Goal: Task Accomplishment & Management: Manage account settings

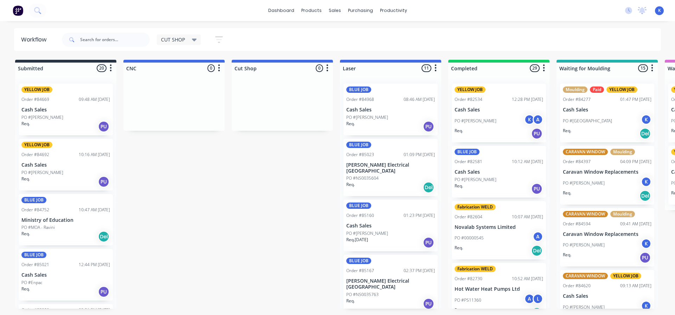
scroll to position [757, 0]
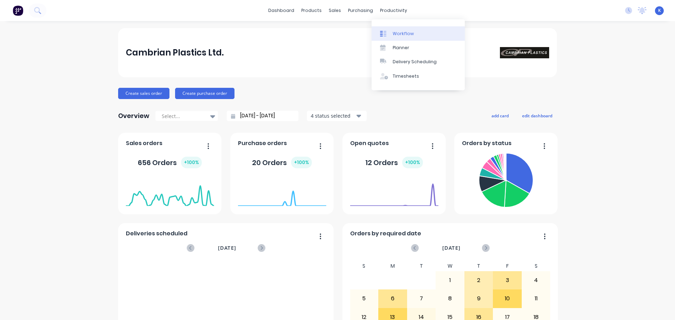
click at [410, 32] on div "Workflow" at bounding box center [403, 34] width 21 height 6
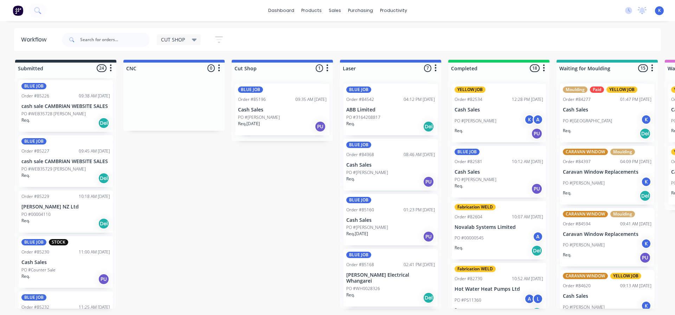
scroll to position [562, 0]
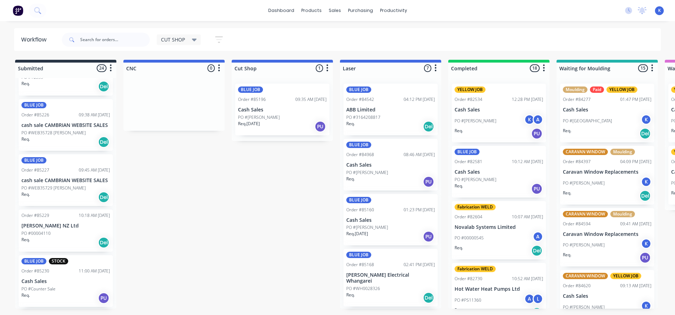
click at [49, 186] on p "PO #WEB35729 [PERSON_NAME]" at bounding box center [53, 188] width 64 height 6
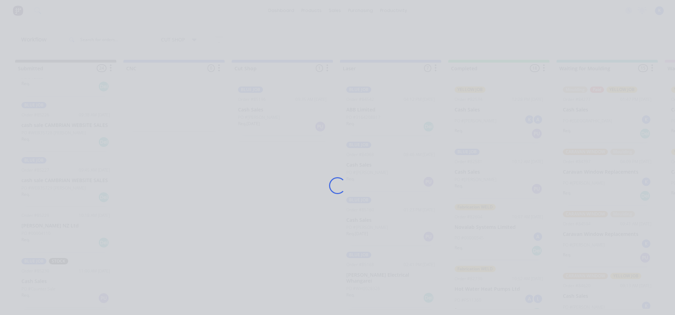
click at [49, 186] on div "Loading..." at bounding box center [337, 157] width 675 height 315
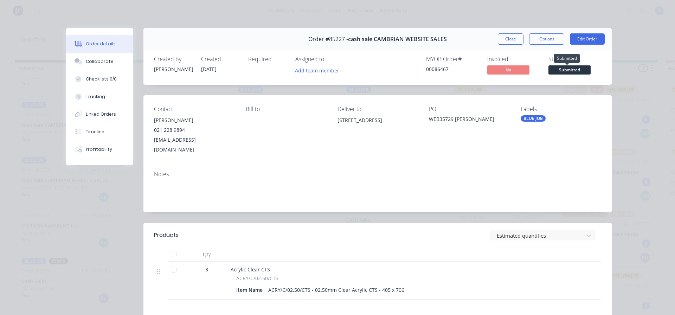
click at [569, 66] on span "Submitted" at bounding box center [569, 69] width 42 height 9
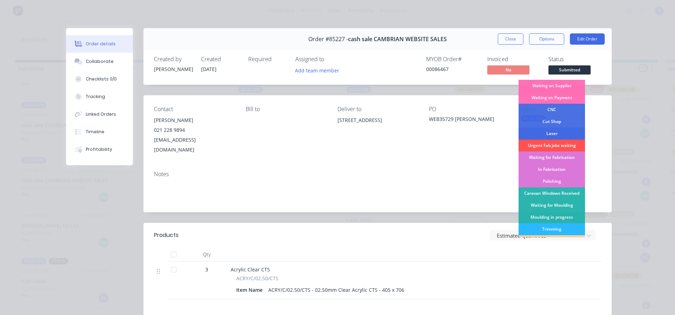
click at [553, 133] on div "Laser" at bounding box center [551, 134] width 66 height 12
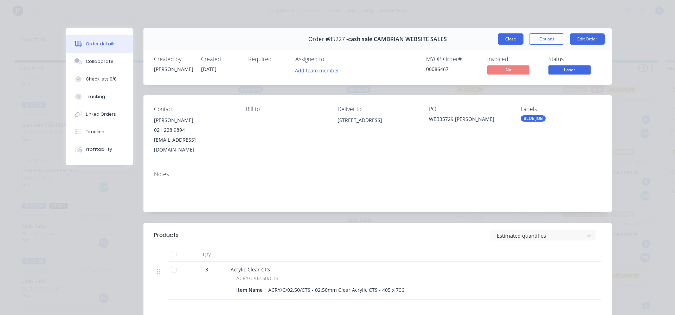
click at [503, 41] on button "Close" at bounding box center [511, 38] width 26 height 11
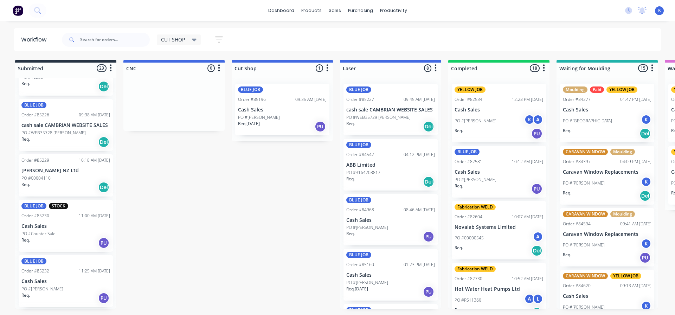
click at [254, 104] on div "BLUE JOB Order #85196 09:35 AM [DATE] Cash Sales PO #[PERSON_NAME]. [DATE] PU" at bounding box center [282, 110] width 94 height 52
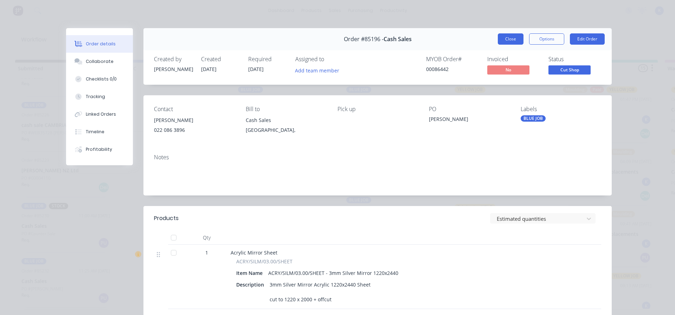
click at [503, 40] on button "Close" at bounding box center [511, 38] width 26 height 11
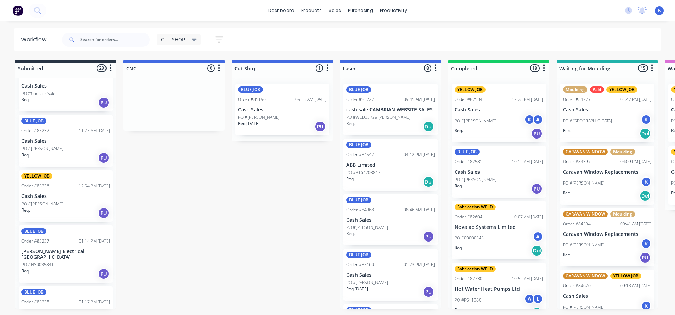
scroll to position [703, 0]
click at [38, 201] on p "PO #[PERSON_NAME]" at bounding box center [42, 203] width 42 height 6
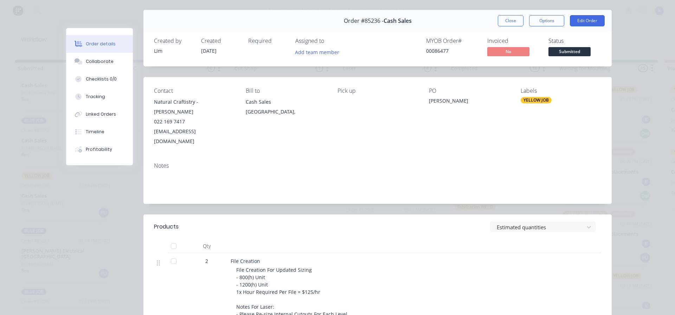
scroll to position [35, 0]
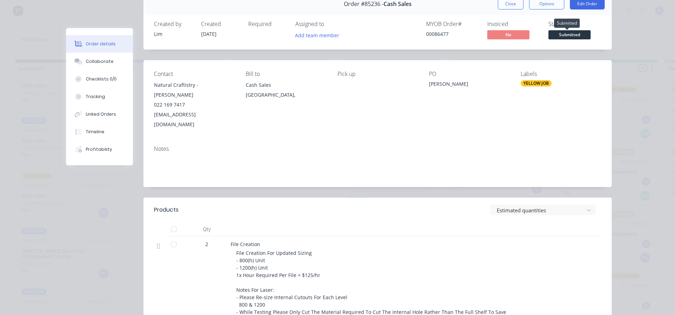
click at [555, 34] on span "Submitted" at bounding box center [569, 34] width 42 height 9
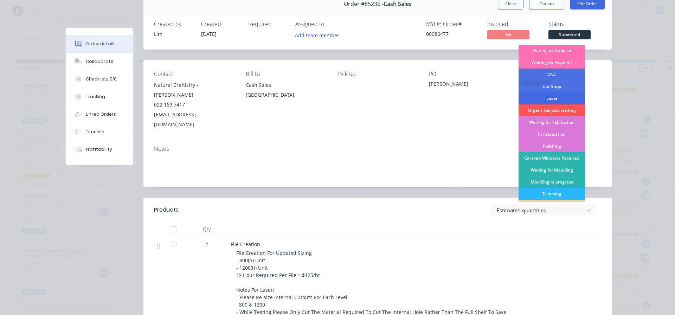
click at [555, 97] on div "Laser" at bounding box center [551, 98] width 66 height 12
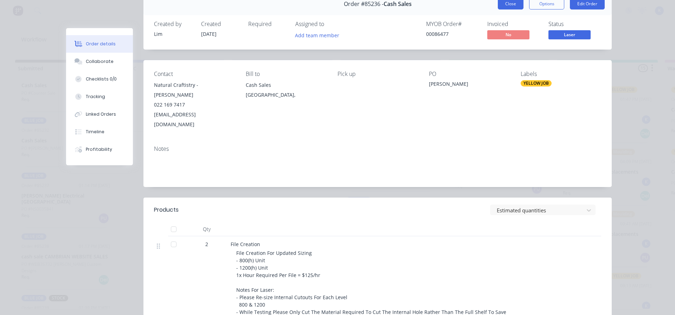
click at [504, 1] on button "Close" at bounding box center [511, 3] width 26 height 11
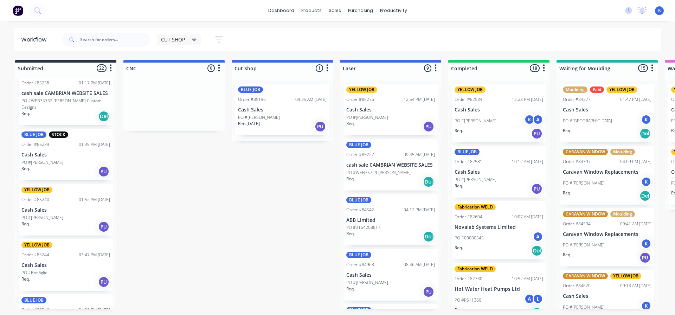
scroll to position [879, 0]
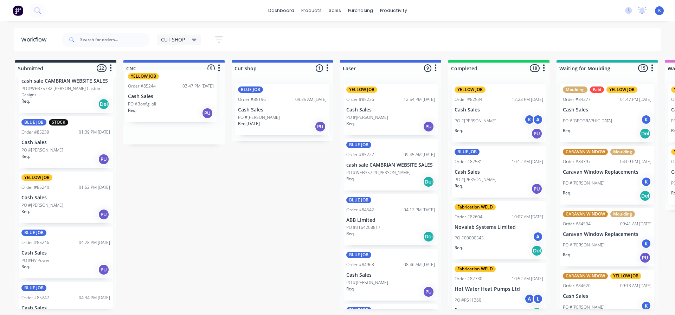
drag, startPoint x: 47, startPoint y: 244, endPoint x: 155, endPoint y: 101, distance: 179.4
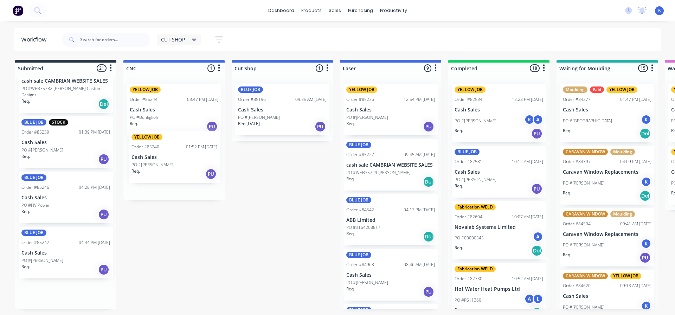
drag, startPoint x: 45, startPoint y: 193, endPoint x: 147, endPoint y: 167, distance: 106.0
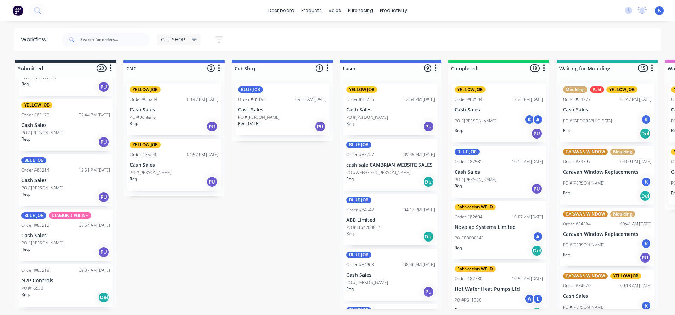
scroll to position [350, 0]
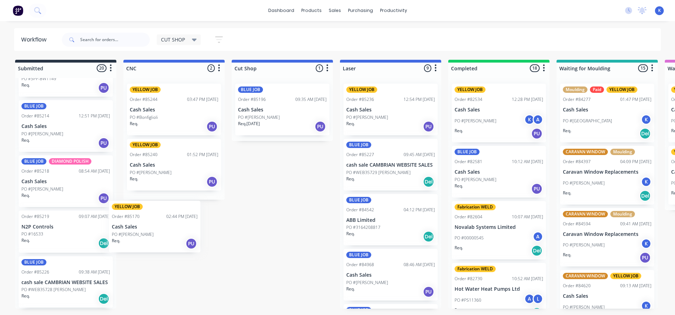
drag, startPoint x: 49, startPoint y: 129, endPoint x: 146, endPoint y: 236, distance: 144.3
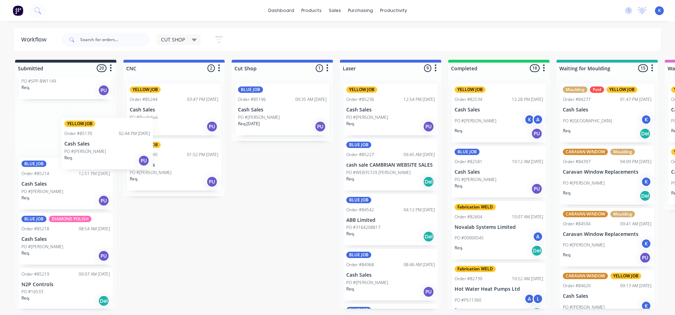
scroll to position [348, 0]
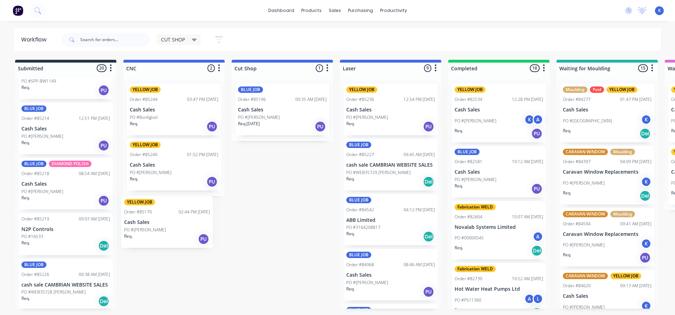
drag, startPoint x: 71, startPoint y: 142, endPoint x: 147, endPoint y: 231, distance: 116.9
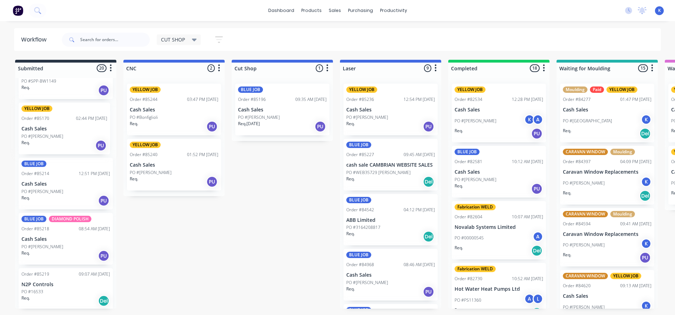
scroll to position [348, 0]
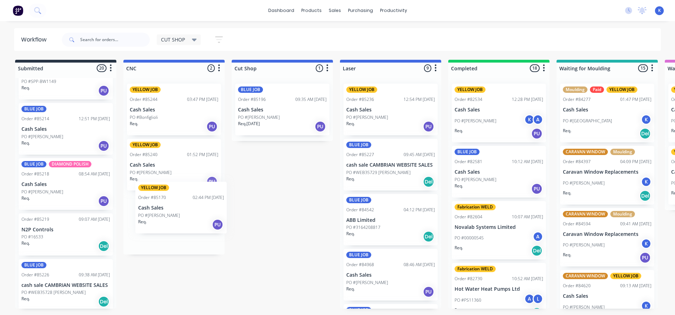
drag, startPoint x: 67, startPoint y: 146, endPoint x: 155, endPoint y: 217, distance: 112.6
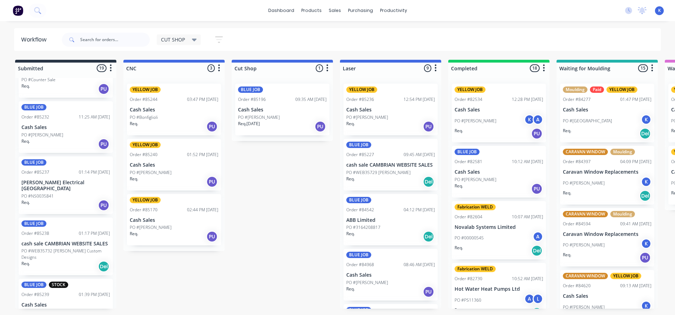
scroll to position [699, 0]
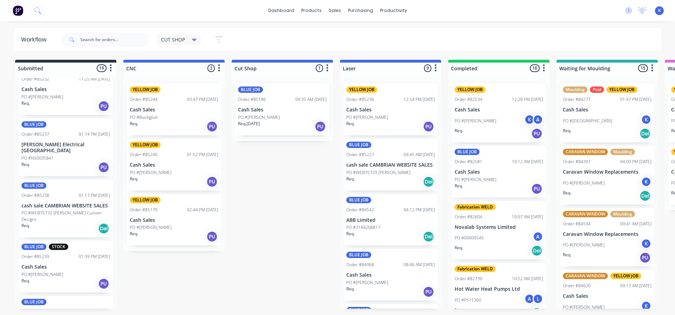
click at [43, 204] on div "BLUE JOB Order #85238 01:17 PM [DATE] cash sale CAMBRIAN WEBSITE SALES PO #WEB3…" at bounding box center [66, 209] width 94 height 58
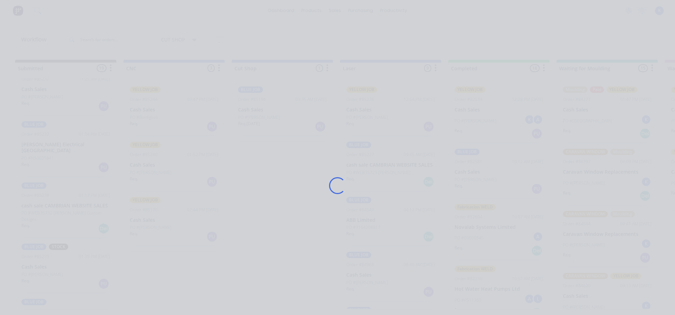
click at [43, 204] on div "Loading..." at bounding box center [337, 157] width 675 height 315
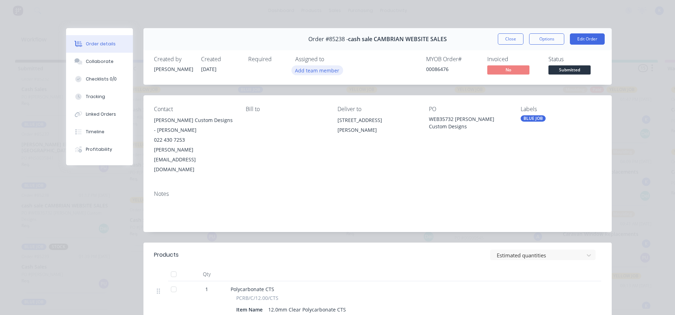
click at [310, 69] on button "Add team member" at bounding box center [317, 69] width 52 height 9
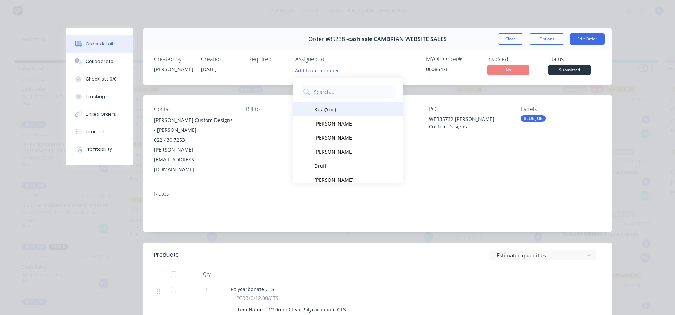
click at [301, 107] on div at bounding box center [304, 109] width 14 height 14
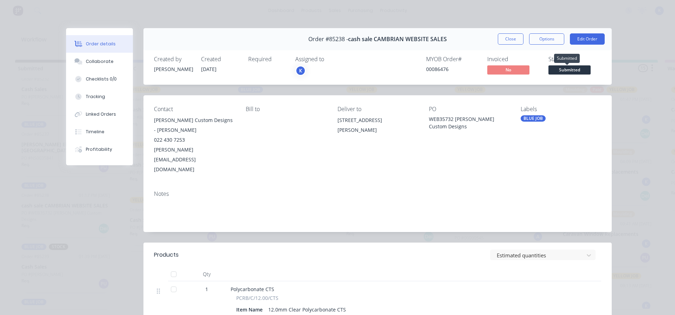
click at [562, 66] on span "Submitted" at bounding box center [569, 69] width 42 height 9
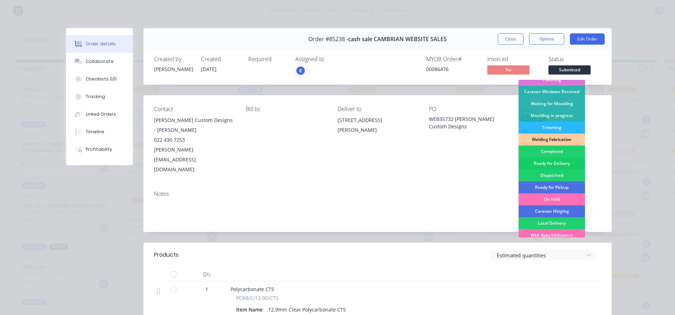
scroll to position [105, 0]
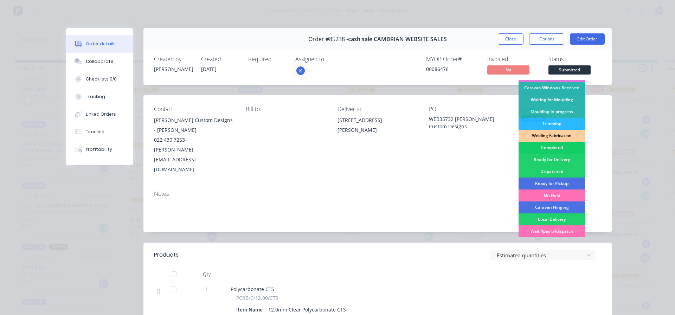
click at [540, 148] on div "Completed" at bounding box center [551, 148] width 66 height 12
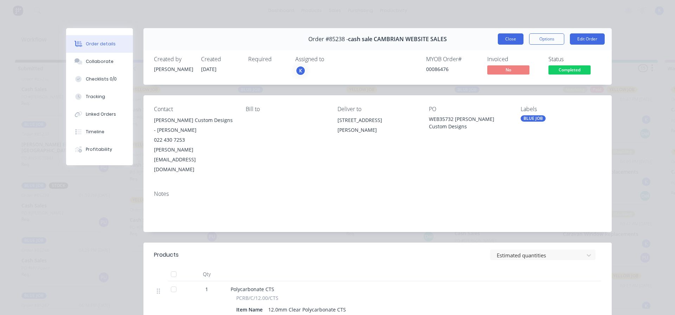
click at [508, 34] on button "Close" at bounding box center [511, 38] width 26 height 11
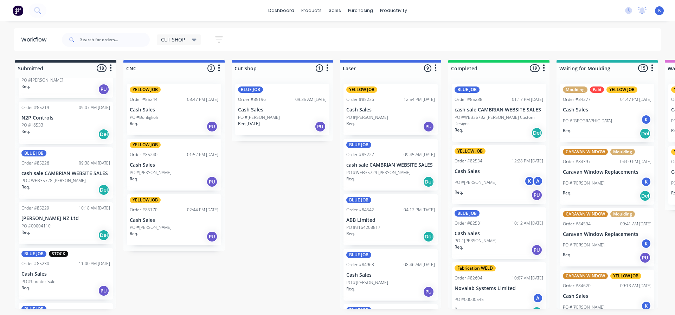
scroll to position [453, 0]
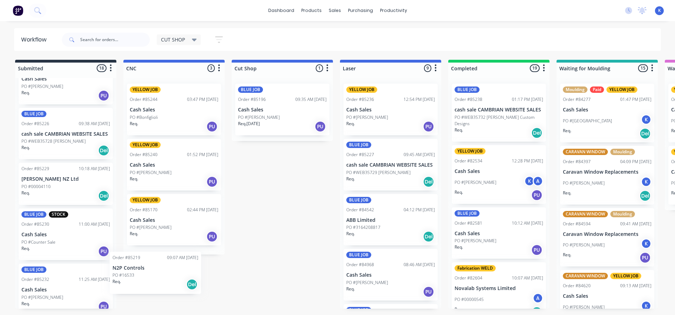
drag, startPoint x: 44, startPoint y: 133, endPoint x: 141, endPoint y: 284, distance: 179.3
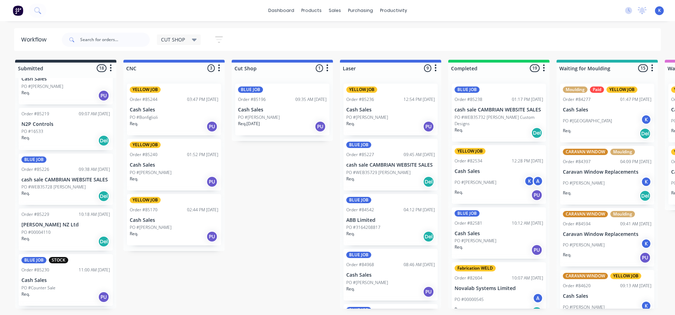
scroll to position [451, 0]
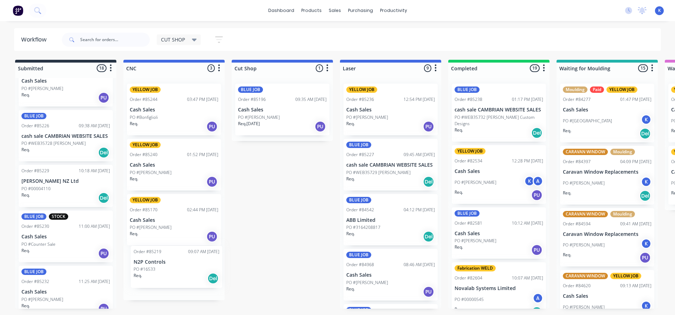
drag, startPoint x: 48, startPoint y: 127, endPoint x: 163, endPoint y: 266, distance: 181.0
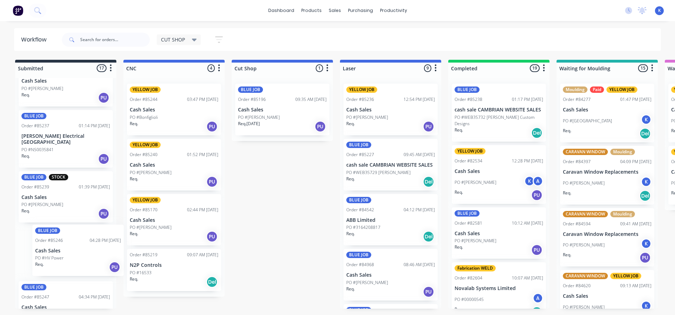
scroll to position [664, 0]
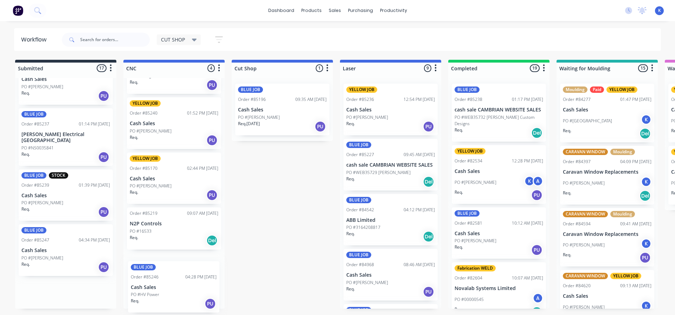
drag, startPoint x: 39, startPoint y: 251, endPoint x: 152, endPoint y: 292, distance: 120.3
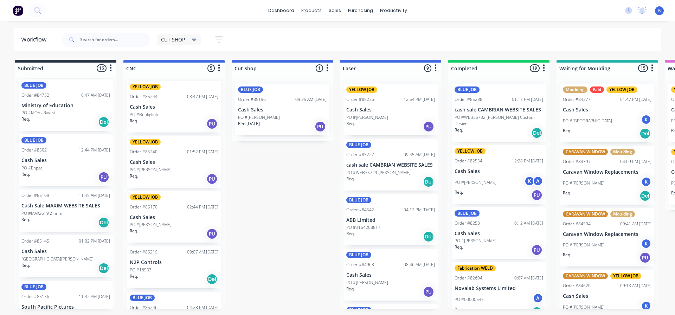
scroll to position [0, 0]
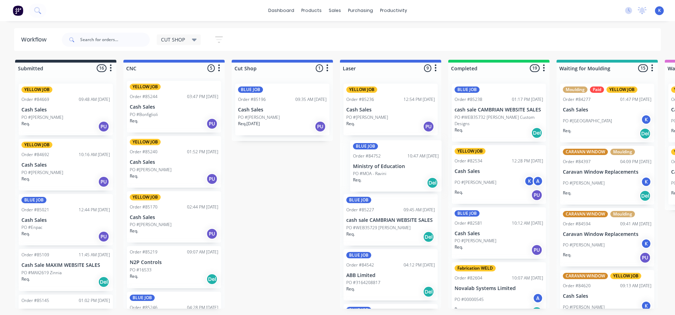
drag, startPoint x: 39, startPoint y: 223, endPoint x: 374, endPoint y: 168, distance: 339.1
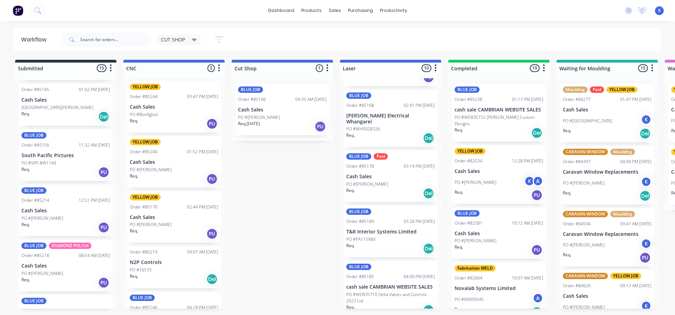
scroll to position [329, 0]
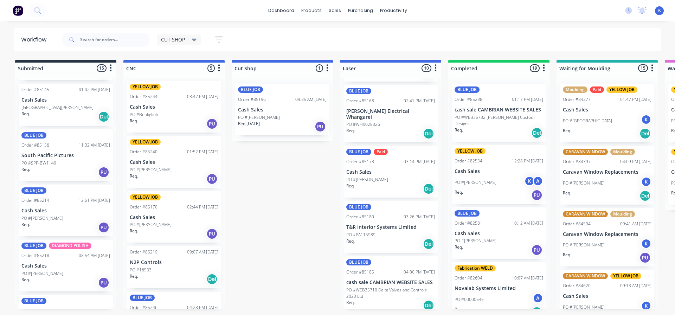
click at [180, 42] on span "CUT SHOP" at bounding box center [173, 39] width 24 height 7
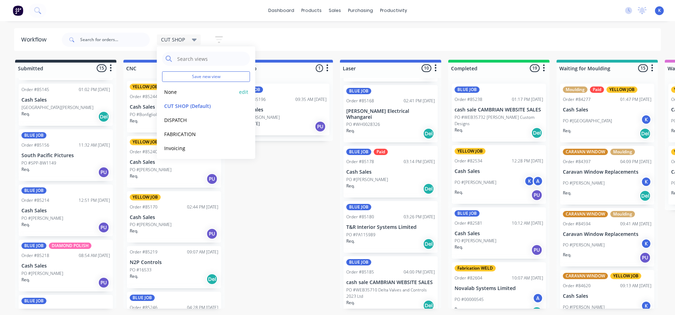
click at [175, 93] on button "None" at bounding box center [199, 92] width 75 height 8
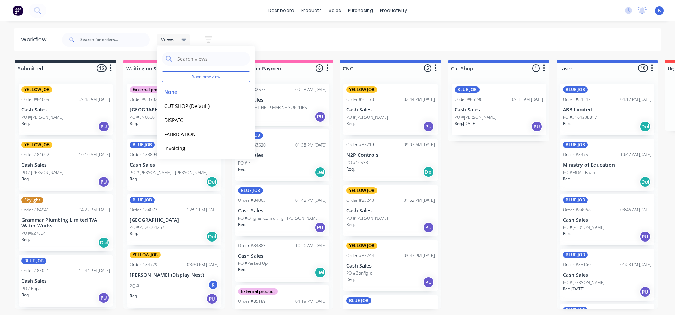
click at [162, 295] on div "Req. PU" at bounding box center [174, 299] width 89 height 12
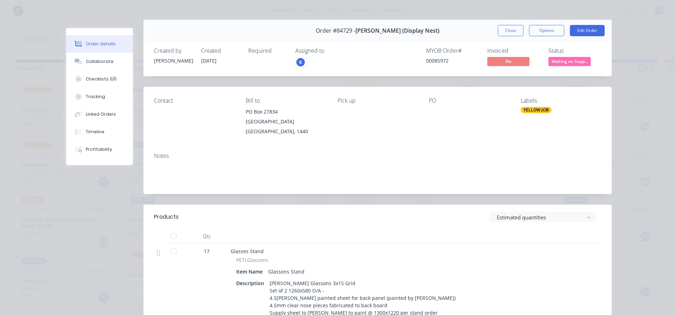
scroll to position [0, 0]
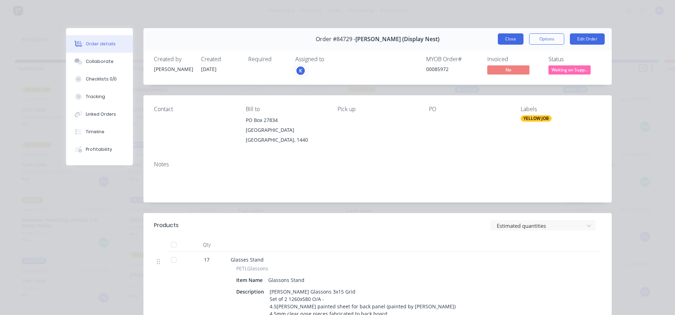
click at [503, 41] on button "Close" at bounding box center [511, 38] width 26 height 11
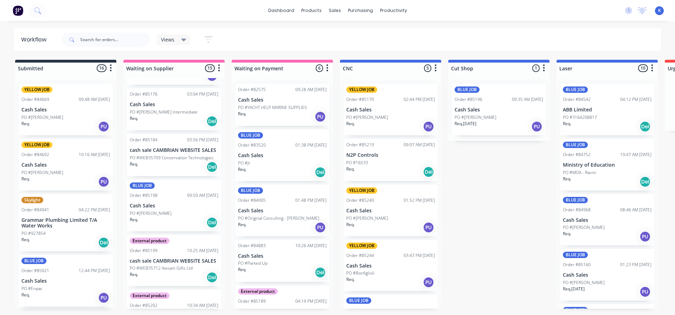
scroll to position [562, 0]
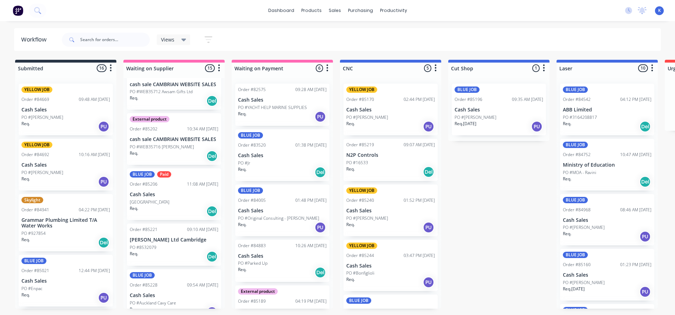
click at [174, 36] on span "Views" at bounding box center [167, 39] width 13 height 7
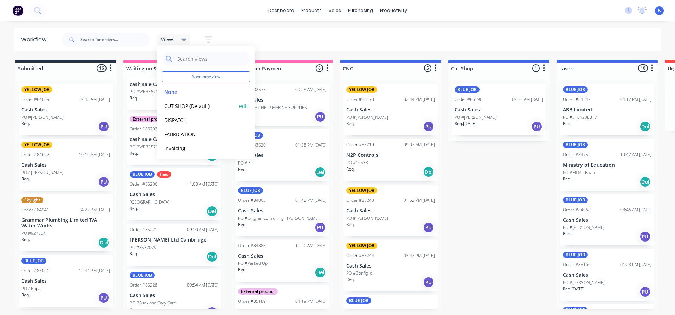
click at [182, 104] on button "CUT SHOP (Default)" at bounding box center [199, 106] width 75 height 8
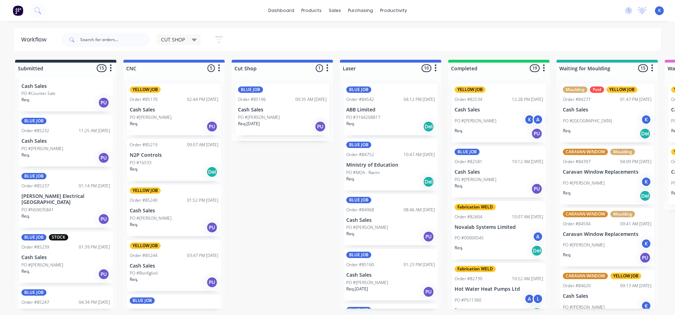
scroll to position [535, 0]
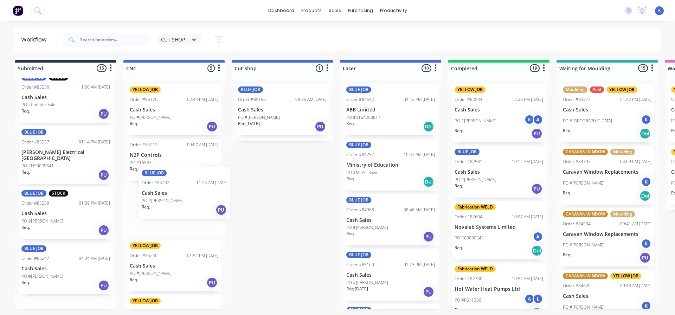
drag, startPoint x: 39, startPoint y: 154, endPoint x: 156, endPoint y: 199, distance: 126.1
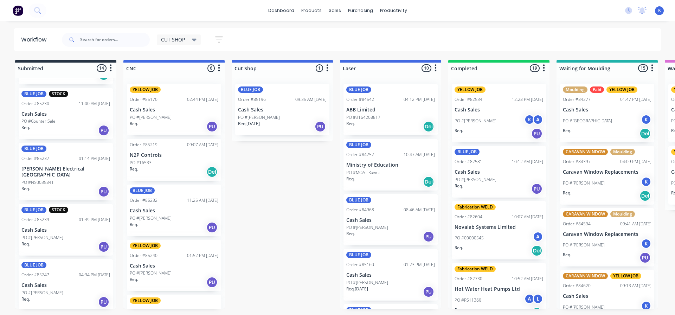
scroll to position [515, 0]
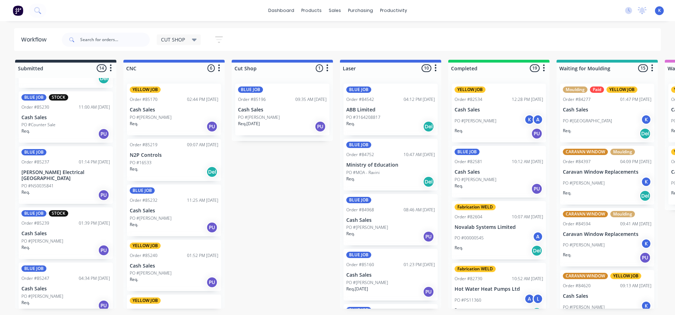
click at [170, 38] on span "CUT SHOP" at bounding box center [173, 39] width 24 height 7
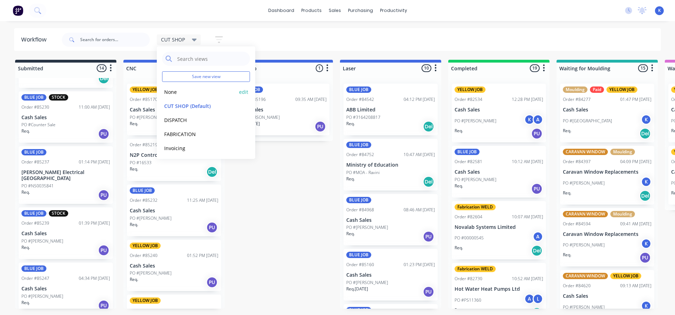
drag, startPoint x: 176, startPoint y: 85, endPoint x: 172, endPoint y: 91, distance: 7.3
click at [175, 86] on div "None edit" at bounding box center [206, 92] width 88 height 14
click at [172, 91] on button "None" at bounding box center [199, 92] width 75 height 8
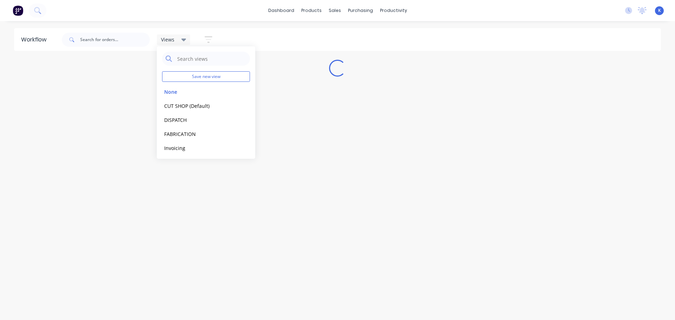
click at [174, 205] on div "Workflow Views Save new view None edit CUT SHOP (Default) edit DISPATCH edit FA…" at bounding box center [337, 167] width 675 height 278
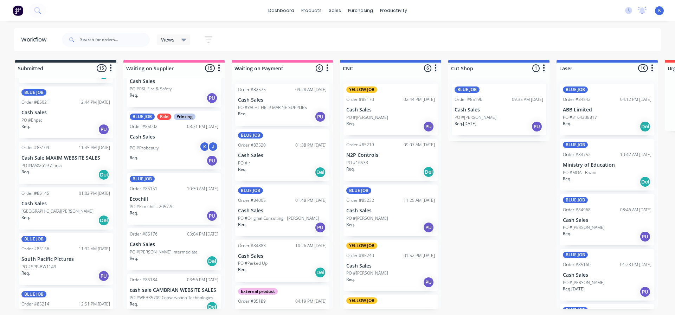
scroll to position [211, 0]
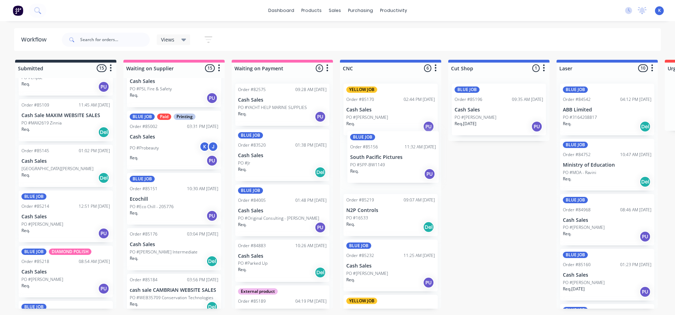
drag, startPoint x: 41, startPoint y: 223, endPoint x: 375, endPoint y: 167, distance: 338.3
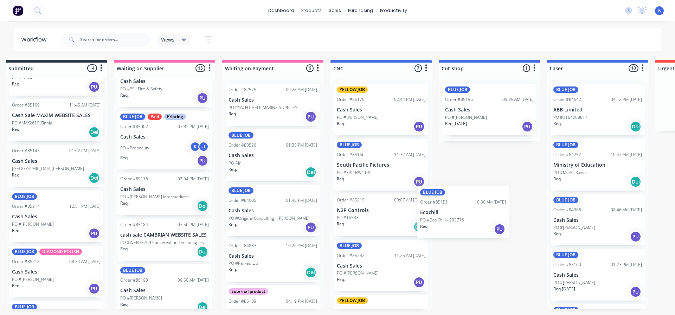
scroll to position [0, 10]
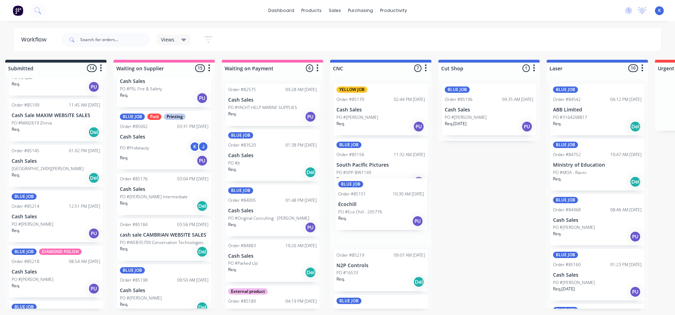
drag, startPoint x: 144, startPoint y: 205, endPoint x: 355, endPoint y: 212, distance: 210.7
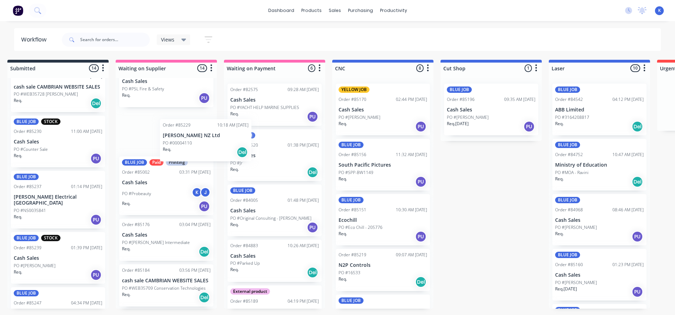
scroll to position [0, 7]
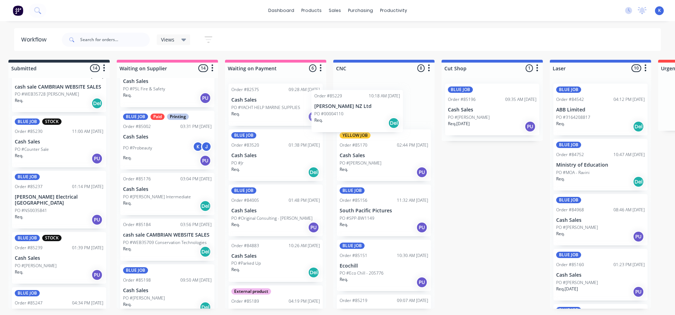
drag, startPoint x: 30, startPoint y: 139, endPoint x: 338, endPoint y: 114, distance: 309.6
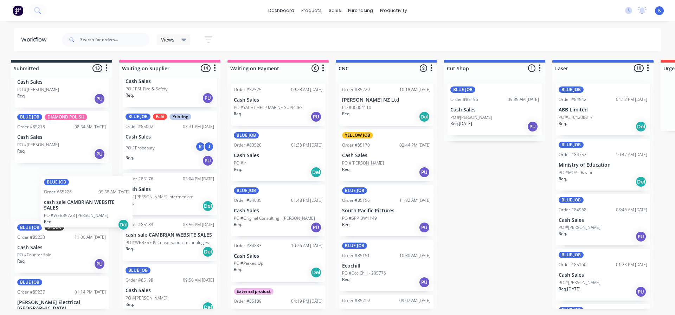
scroll to position [0, 3]
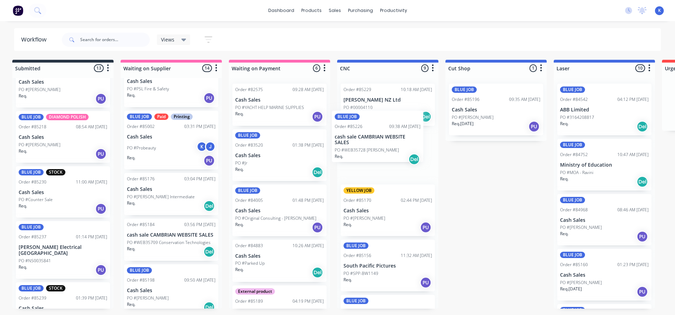
drag, startPoint x: 66, startPoint y: 211, endPoint x: 356, endPoint y: 145, distance: 297.7
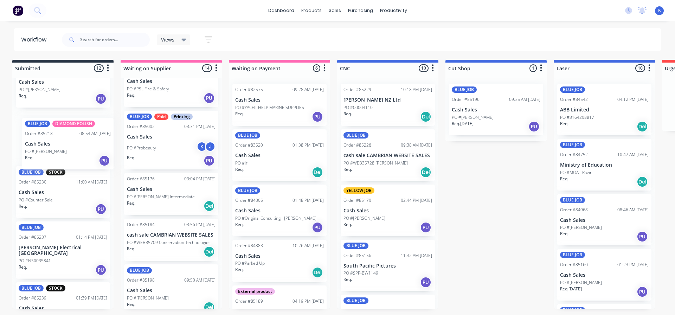
scroll to position [0, 0]
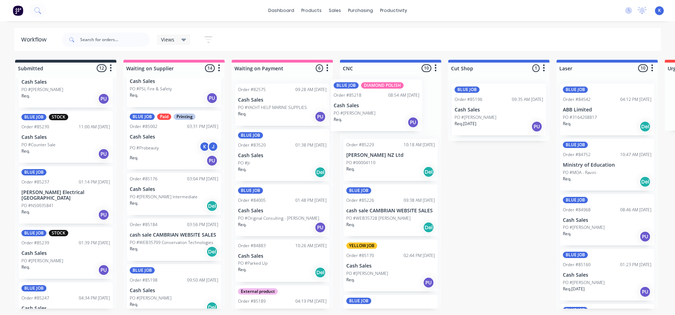
drag, startPoint x: 38, startPoint y: 138, endPoint x: 356, endPoint y: 107, distance: 320.0
click at [170, 43] on div "Views" at bounding box center [174, 39] width 34 height 11
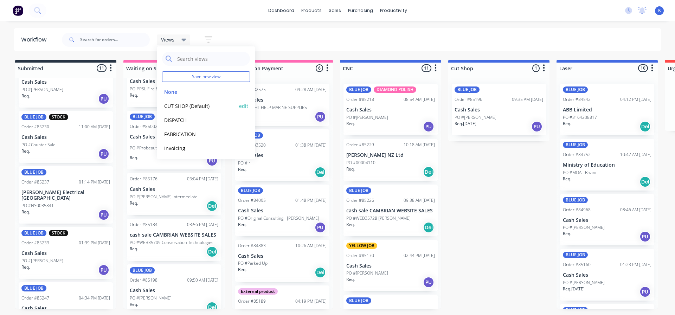
click at [179, 105] on button "CUT SHOP (Default)" at bounding box center [199, 106] width 75 height 8
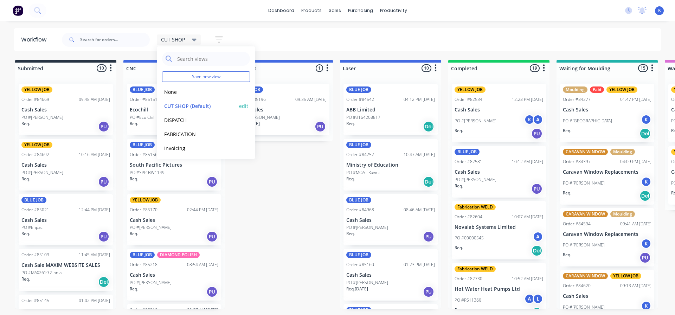
click at [186, 107] on button "CUT SHOP (Default)" at bounding box center [199, 106] width 75 height 8
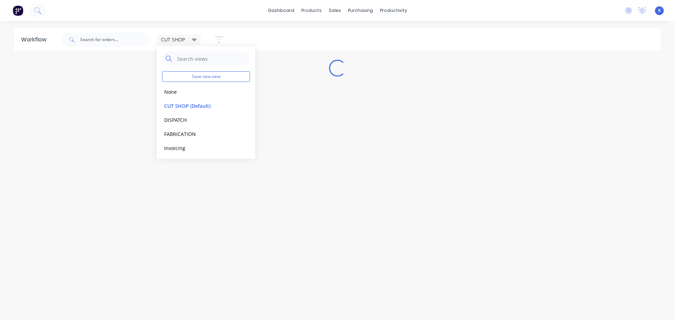
click at [249, 199] on div "Workflow CUT SHOP Save new view None edit CUT SHOP (Default) edit DISPATCH edit…" at bounding box center [337, 167] width 675 height 278
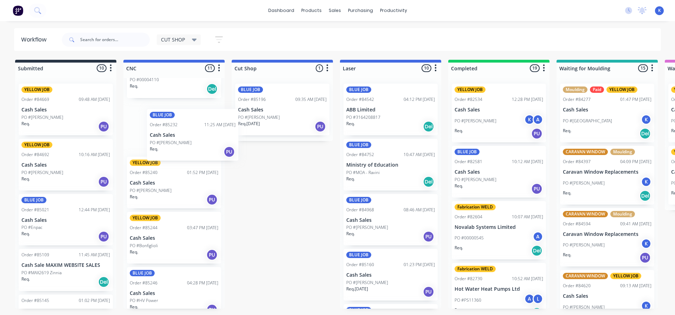
scroll to position [348, 0]
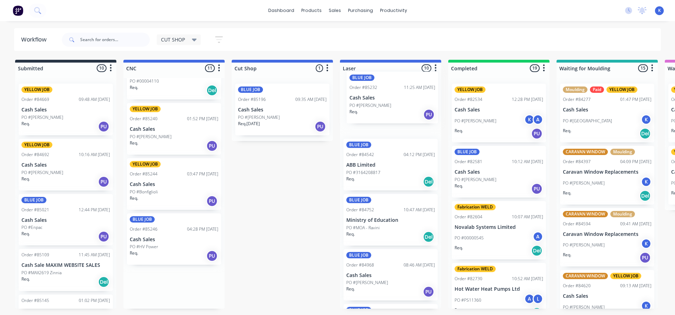
drag, startPoint x: 158, startPoint y: 136, endPoint x: 371, endPoint y: 105, distance: 215.5
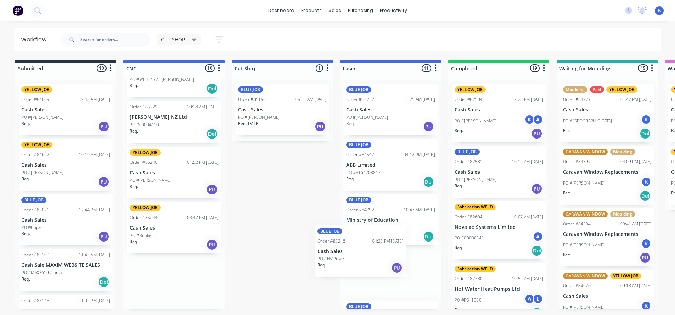
scroll to position [1, 0]
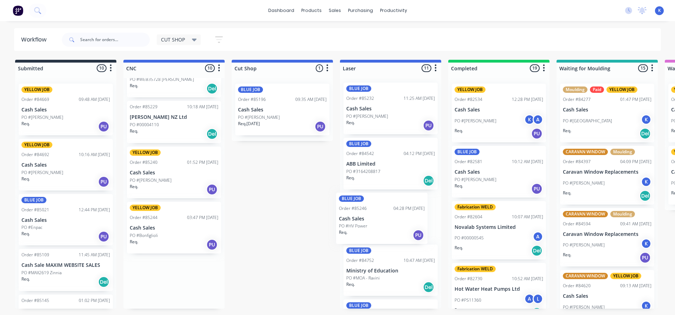
drag, startPoint x: 148, startPoint y: 287, endPoint x: 362, endPoint y: 224, distance: 223.1
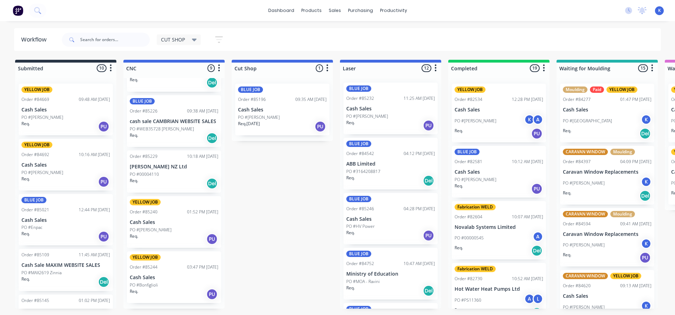
scroll to position [249, 0]
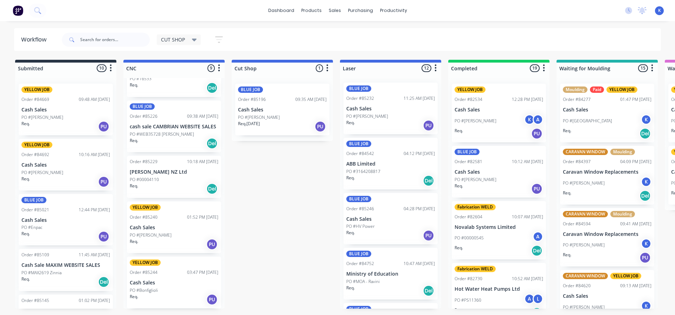
click at [149, 135] on p "PO #WEB35728 [PERSON_NAME]" at bounding box center [162, 134] width 64 height 6
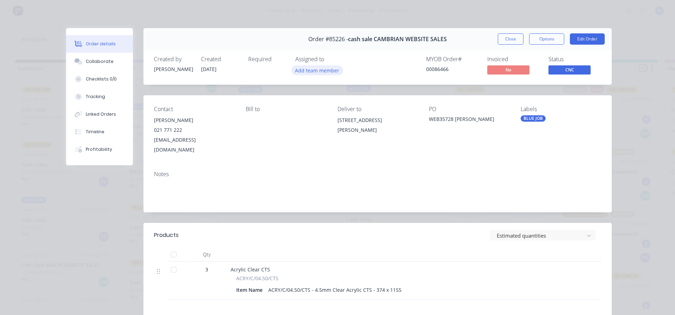
click at [318, 73] on button "Add team member" at bounding box center [317, 69] width 52 height 9
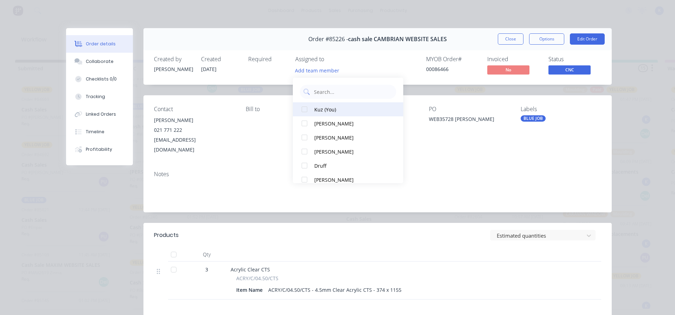
click at [309, 110] on div at bounding box center [304, 109] width 14 height 14
click at [561, 68] on span "CNC" at bounding box center [569, 69] width 42 height 9
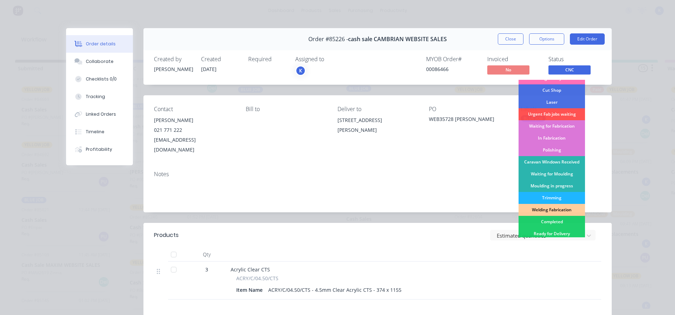
scroll to position [70, 0]
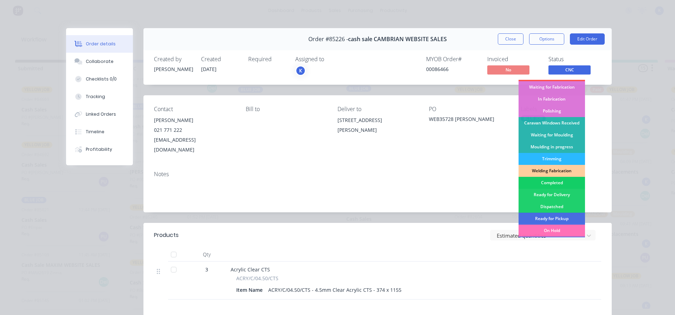
click at [542, 180] on div "Completed" at bounding box center [551, 183] width 66 height 12
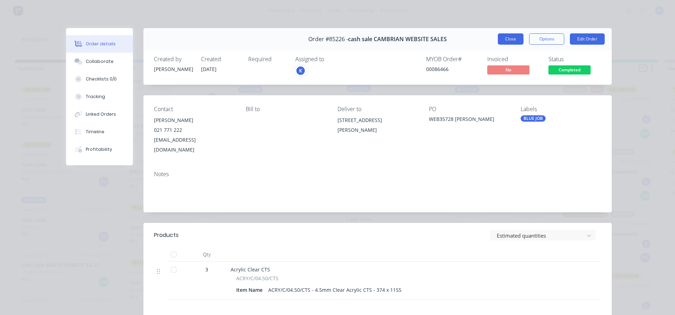
click at [504, 41] on button "Close" at bounding box center [511, 38] width 26 height 11
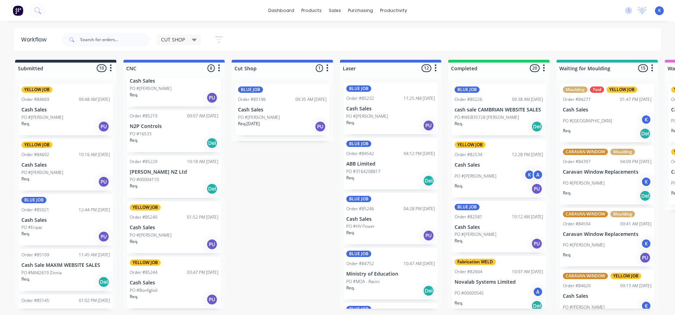
click at [178, 40] on span "CUT SHOP" at bounding box center [173, 39] width 24 height 7
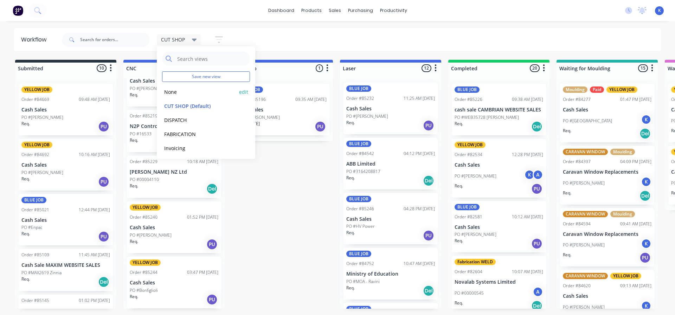
click at [175, 95] on button "None" at bounding box center [199, 92] width 75 height 8
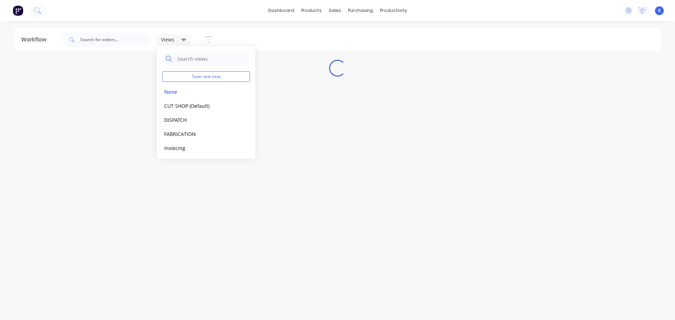
click at [212, 196] on div "Workflow Views Save new view None edit CUT SHOP (Default) edit DISPATCH edit FA…" at bounding box center [337, 167] width 675 height 278
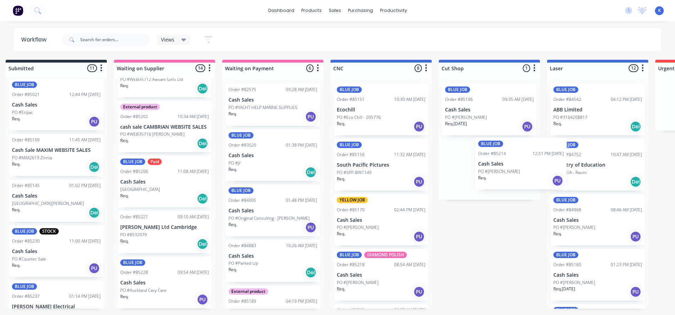
scroll to position [0, 14]
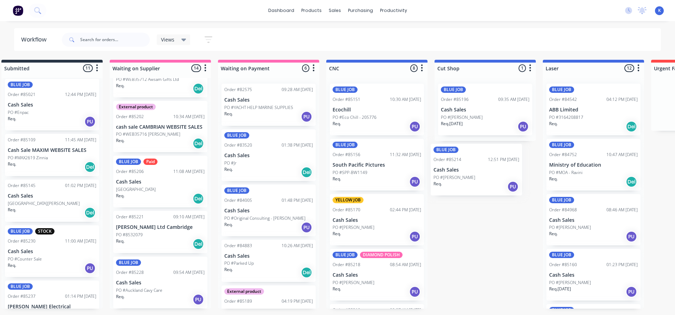
drag, startPoint x: 44, startPoint y: 259, endPoint x: 465, endPoint y: 179, distance: 428.8
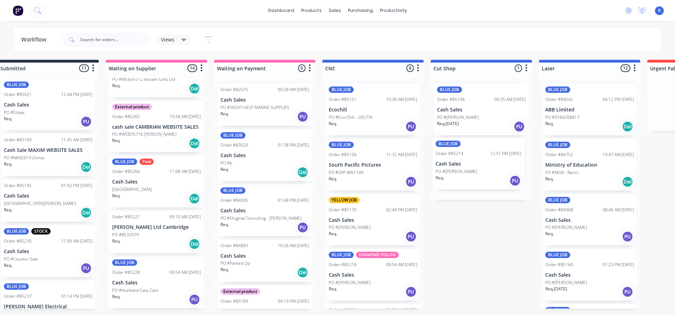
scroll to position [0, 19]
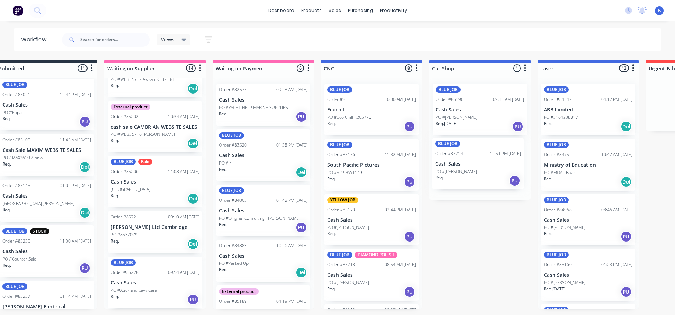
drag, startPoint x: 25, startPoint y: 255, endPoint x: 460, endPoint y: 170, distance: 443.4
click at [172, 42] on span "Views" at bounding box center [167, 39] width 13 height 7
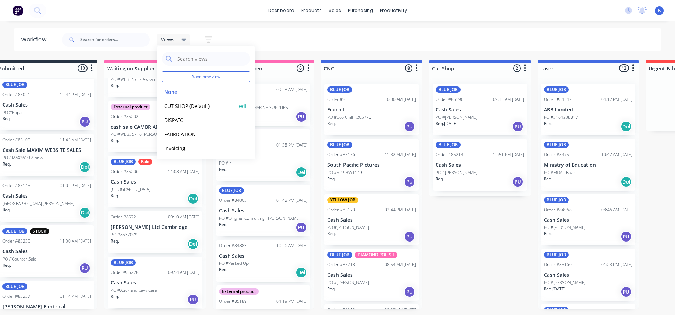
click at [184, 105] on button "CUT SHOP (Default)" at bounding box center [199, 106] width 75 height 8
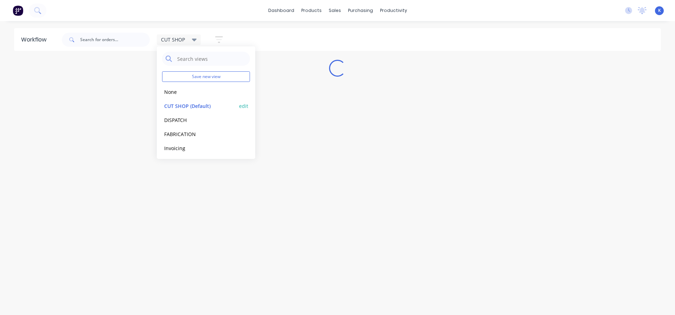
scroll to position [0, 0]
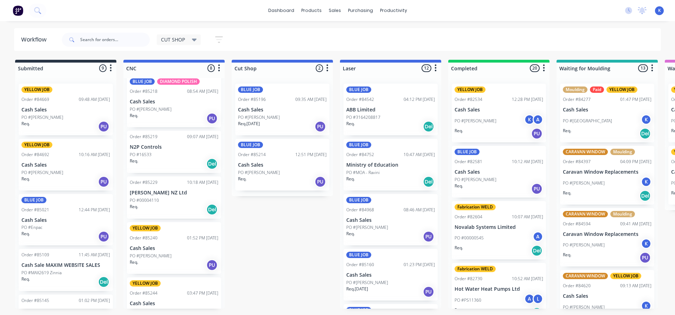
scroll to position [176, 0]
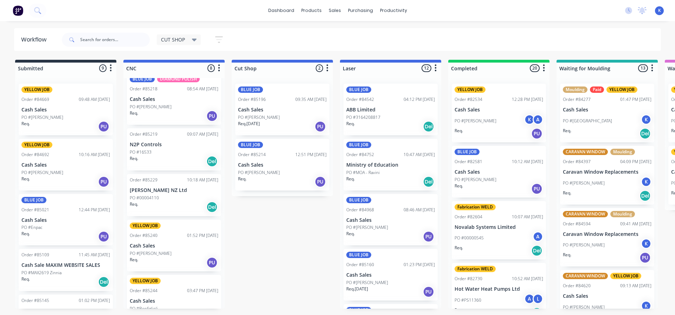
click at [148, 252] on p "PO #[PERSON_NAME]" at bounding box center [151, 253] width 42 height 6
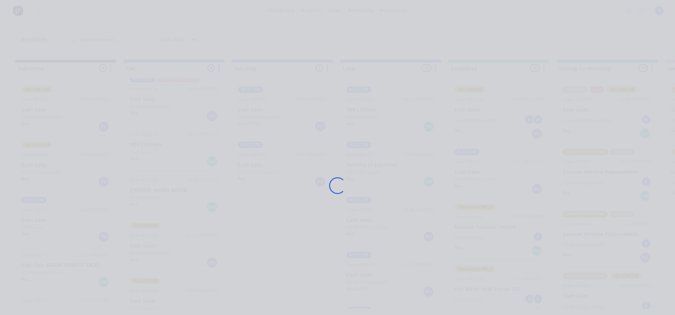
click at [148, 252] on div "Loading..." at bounding box center [337, 185] width 562 height 315
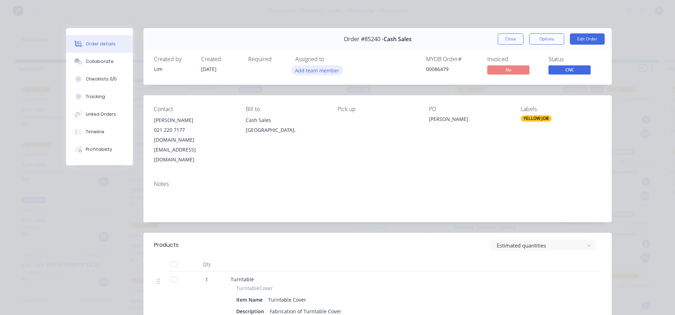
click at [316, 71] on button "Add team member" at bounding box center [317, 69] width 52 height 9
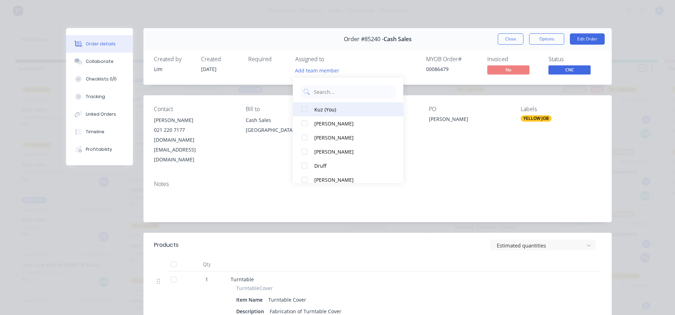
click at [304, 110] on div at bounding box center [304, 109] width 14 height 14
click at [563, 70] on span "CNC" at bounding box center [569, 69] width 42 height 9
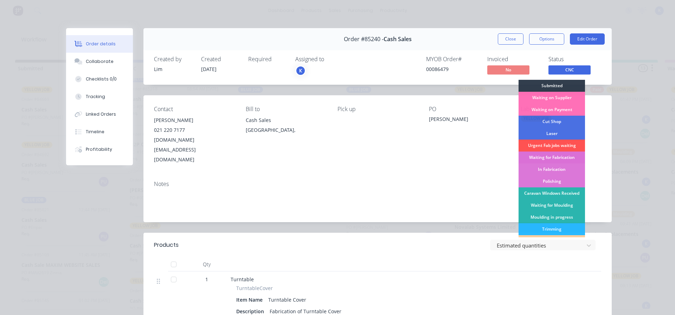
click at [561, 159] on div "Waiting for Fabrication" at bounding box center [551, 157] width 66 height 12
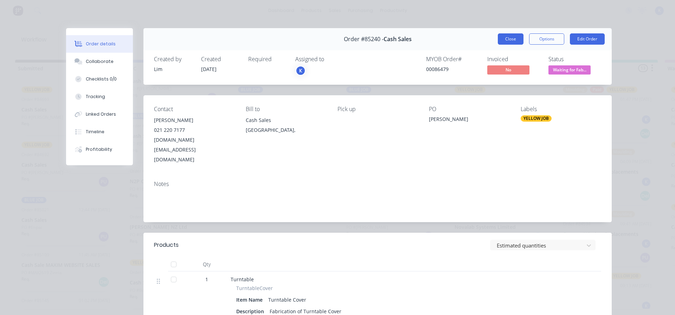
click at [506, 40] on button "Close" at bounding box center [511, 38] width 26 height 11
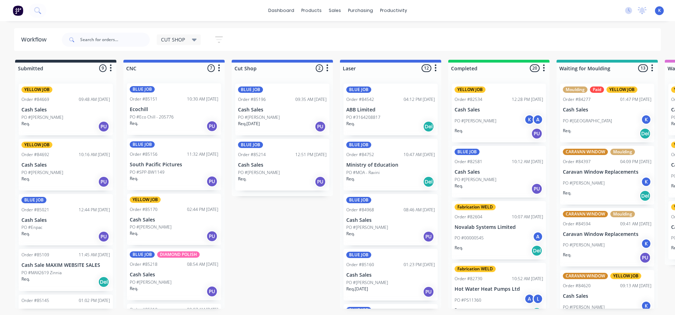
scroll to position [0, 0]
click at [149, 116] on p "PO #Eco Chill - 205776" at bounding box center [152, 117] width 44 height 6
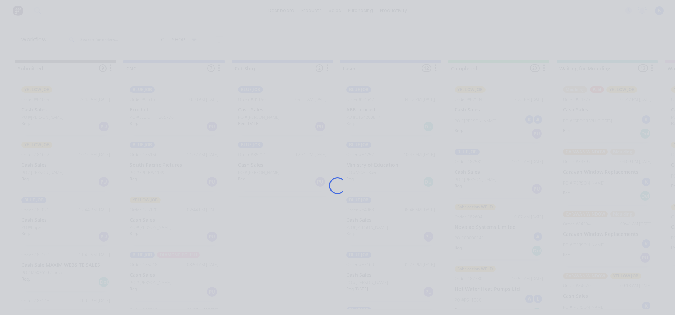
click at [149, 116] on div "Loading..." at bounding box center [337, 185] width 562 height 315
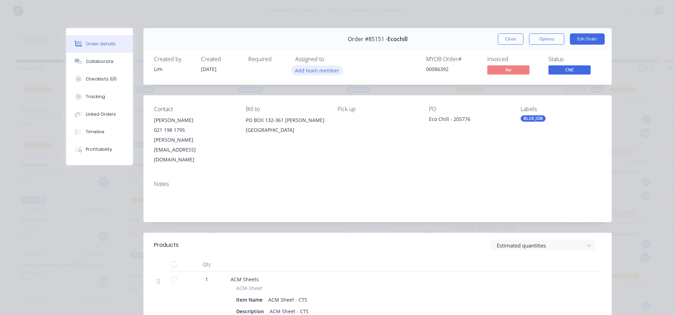
click at [324, 73] on button "Add team member" at bounding box center [317, 69] width 52 height 9
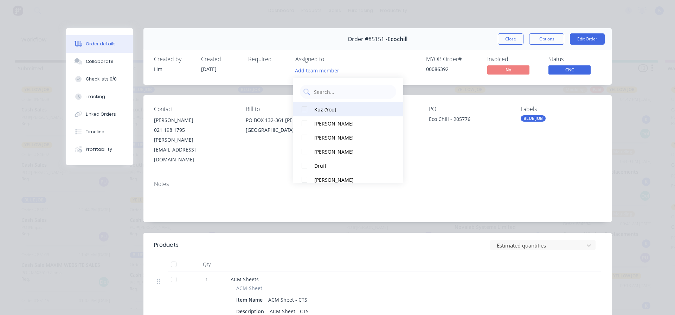
click at [310, 110] on div at bounding box center [304, 109] width 14 height 14
click at [585, 72] on span "CNC" at bounding box center [569, 69] width 42 height 9
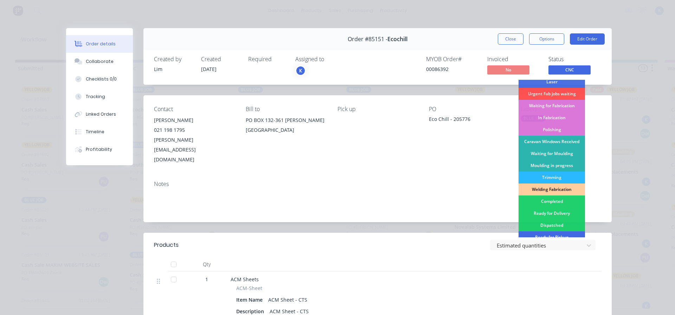
scroll to position [105, 0]
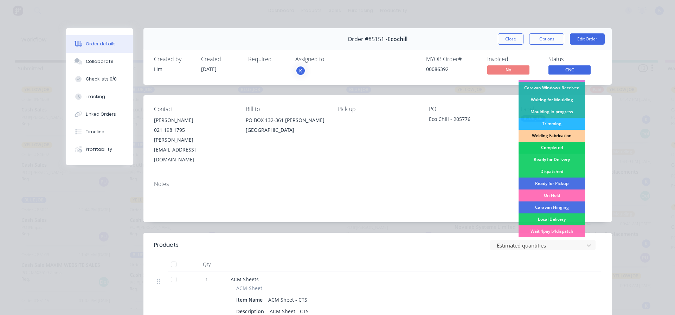
click at [553, 148] on div "Completed" at bounding box center [551, 148] width 66 height 12
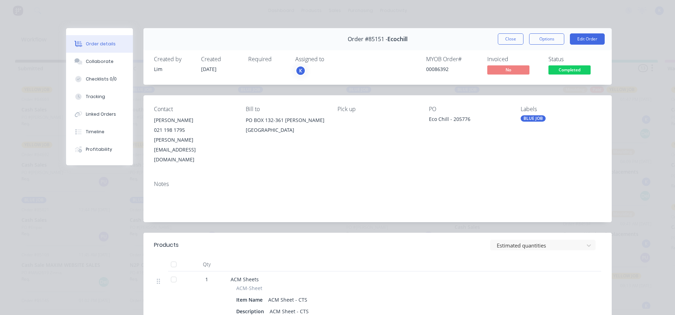
click at [501, 36] on button "Close" at bounding box center [511, 38] width 26 height 11
